Goal: Navigation & Orientation: Find specific page/section

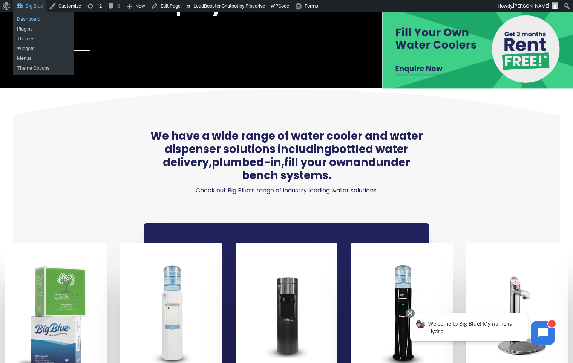
click at [32, 19] on link "Dashboard" at bounding box center [43, 19] width 60 height 10
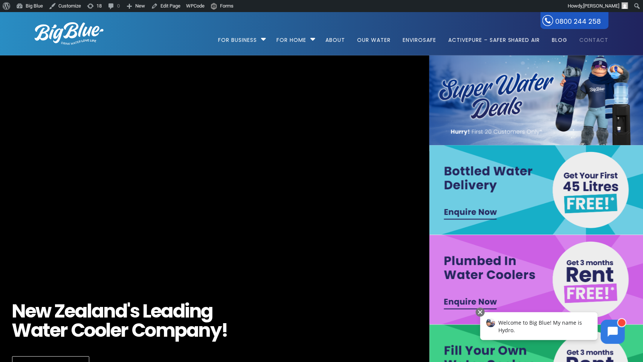
click at [578, 21] on link "Contact" at bounding box center [592, 36] width 34 height 49
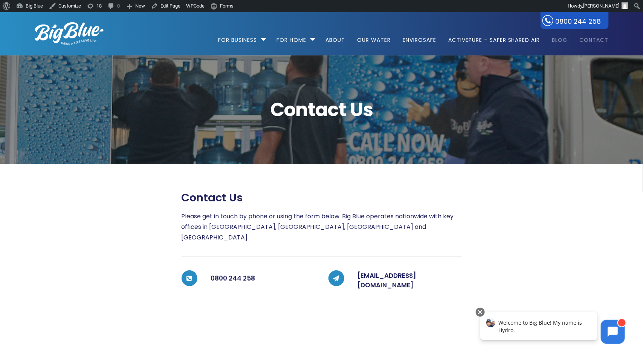
click at [549, 21] on link "Blog" at bounding box center [560, 36] width 26 height 49
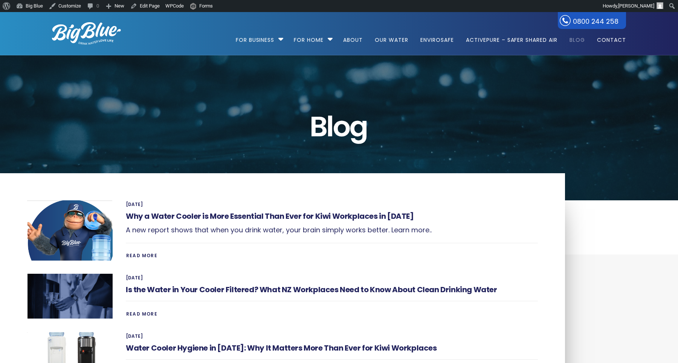
click at [79, 30] on img at bounding box center [86, 33] width 69 height 23
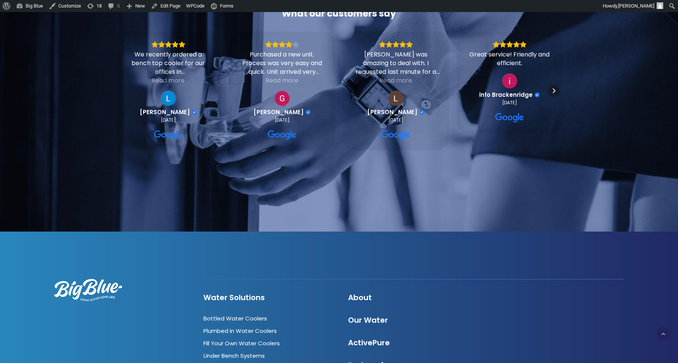
scroll to position [2281, 0]
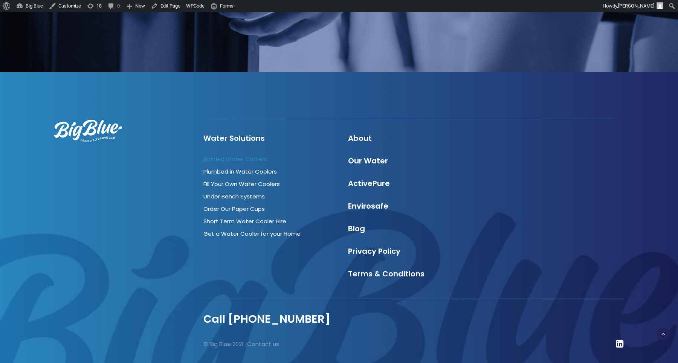
click at [237, 155] on link "Bottled Water Coolers" at bounding box center [235, 159] width 64 height 8
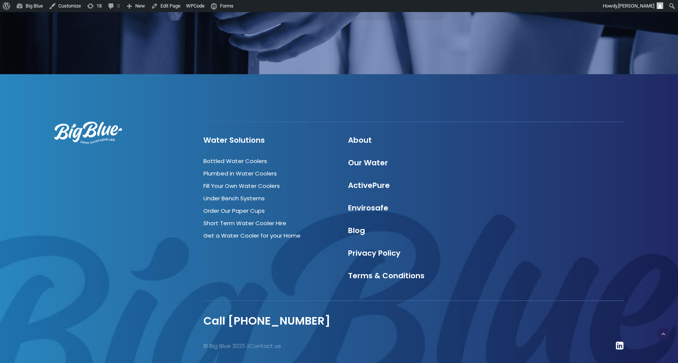
scroll to position [2252, 0]
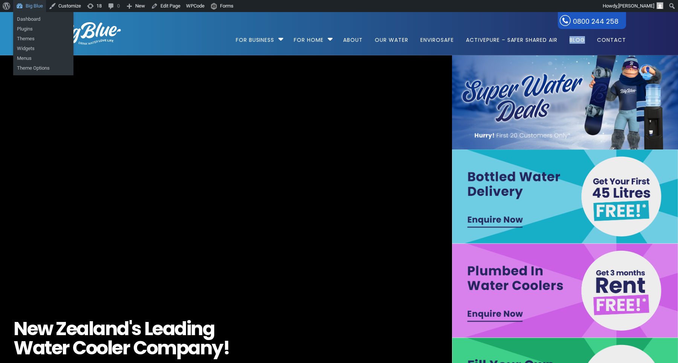
click at [26, 4] on link "Big Blue" at bounding box center [29, 6] width 33 height 12
